Goal: Navigation & Orientation: Find specific page/section

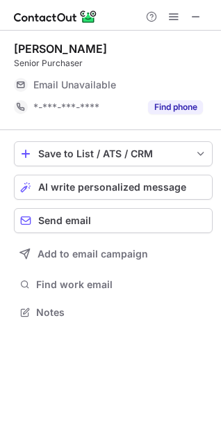
scroll to position [7, 7]
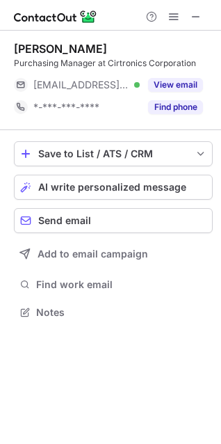
scroll to position [302, 221]
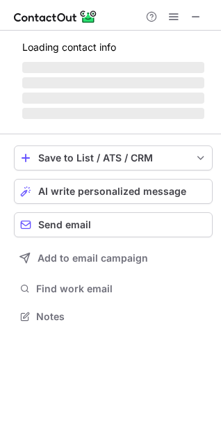
scroll to position [7, 7]
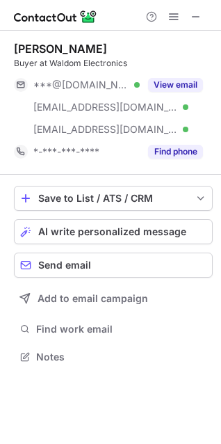
scroll to position [347, 221]
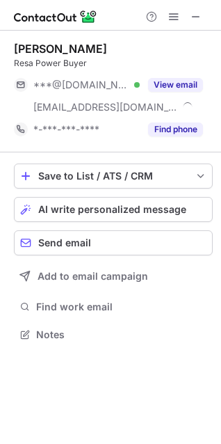
scroll to position [325, 221]
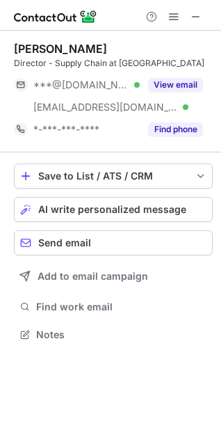
scroll to position [325, 221]
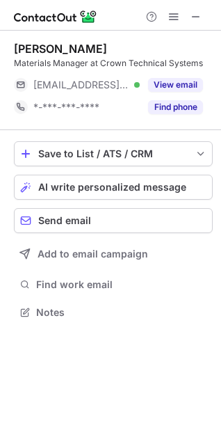
scroll to position [7, 7]
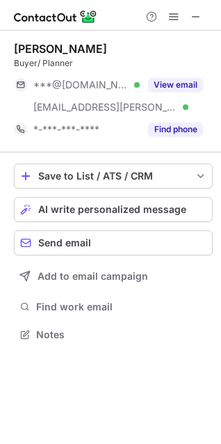
scroll to position [325, 221]
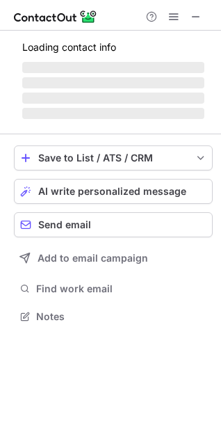
scroll to position [7, 7]
